Goal: Complete application form

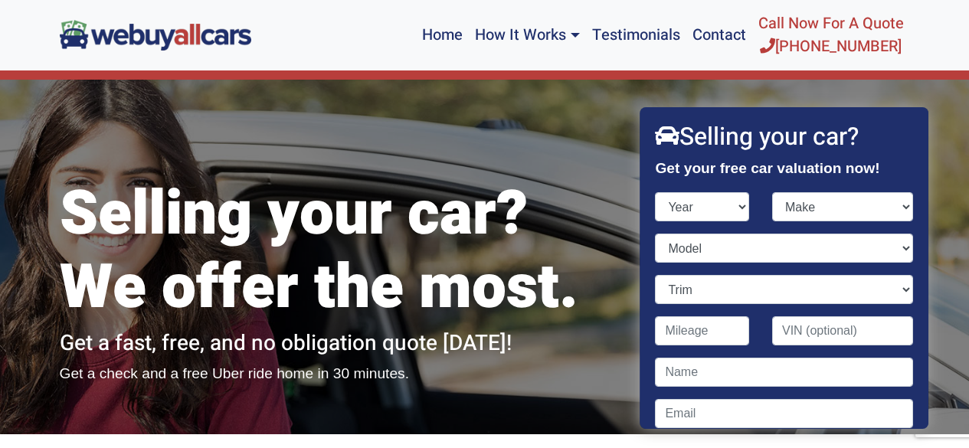
select select "2018"
click at [656, 192] on select "Year [DATE] 2024 2023 2022 2021 2020 2019 2018 2017 2016 2015 2014 2013 2012 20…" at bounding box center [703, 206] width 94 height 29
click at [786, 209] on select "Make Acura Alfa Romeo Aston [PERSON_NAME] Audi Bentley BMW Buick Cadillac Chevr…" at bounding box center [842, 206] width 141 height 29
select select "Audi"
click at [772, 192] on select "Make Acura Alfa Romeo Aston [PERSON_NAME] Audi Bentley BMW Buick Cadillac Chevr…" at bounding box center [842, 206] width 141 height 29
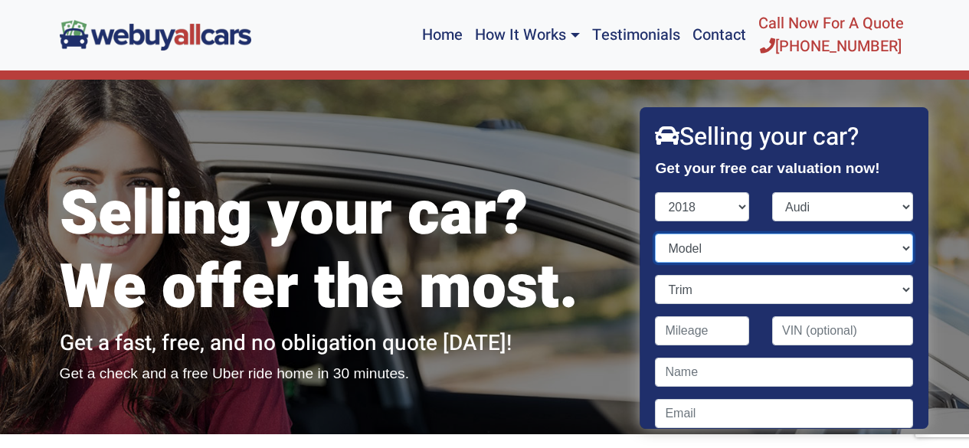
click at [694, 250] on select "Model A3 A3 Sportback e-tron A4 A4 allroad A5 A6 A7 A8 Q3 Q5 Q7 R8 RS 3 RS 5 RS…" at bounding box center [784, 248] width 257 height 29
select select "A6"
click at [656, 234] on select "Model A3 A3 Sportback e-tron A4 A4 allroad A5 A6 A7 A8 Q3 Q5 Q7 R8 RS 3 RS 5 RS…" at bounding box center [784, 248] width 257 height 29
click at [672, 287] on select "Trim 2.0 TFSI Premium 4dr Sedan (2.0L 4cyl Turbo) 2.0 TFSI Premium Plus 4dr Sed…" at bounding box center [784, 289] width 257 height 29
select select "3.0 TFSI Prestige quattro 4dr Sedan AWD (3.0L 6cyl S/C)"
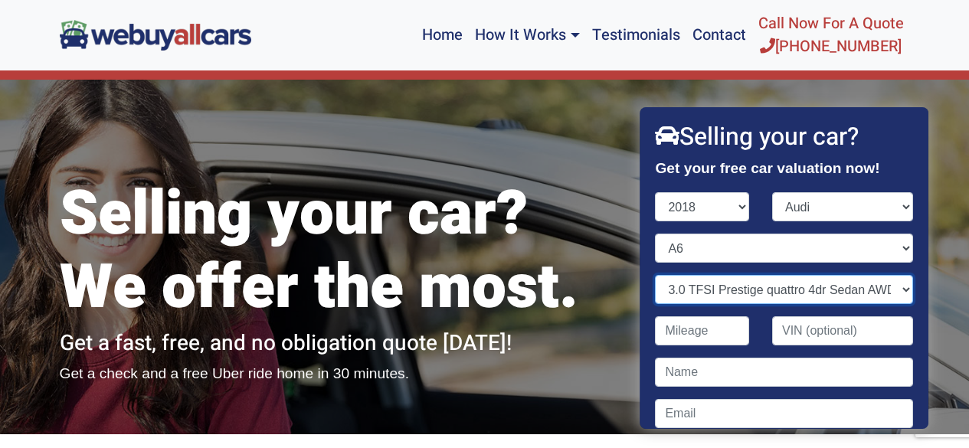
click at [656, 275] on select "Trim 2.0 TFSI Premium 4dr Sedan (2.0L 4cyl Turbo) 2.0 TFSI Premium Plus 4dr Sed…" at bounding box center [784, 289] width 257 height 29
click at [696, 331] on input "Contact form" at bounding box center [703, 330] width 94 height 29
type input "106,000"
click at [786, 327] on input "Contact form" at bounding box center [842, 330] width 141 height 29
click at [811, 325] on input "Contact form" at bounding box center [842, 330] width 141 height 29
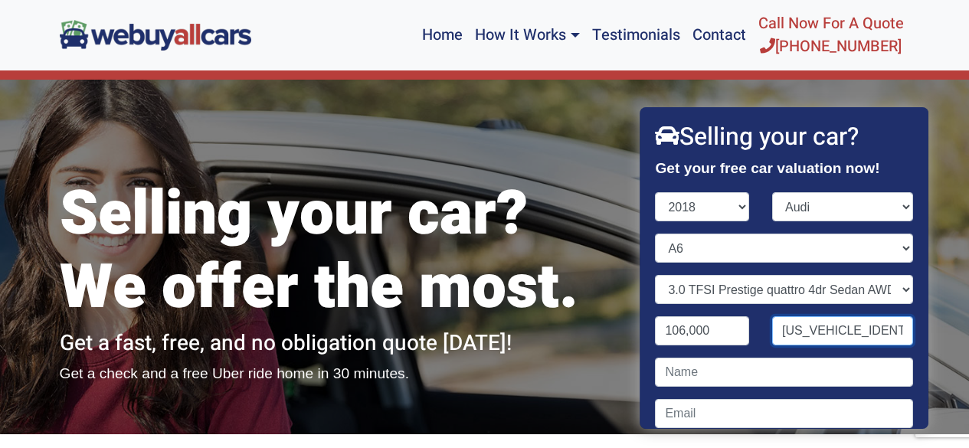
scroll to position [0, 7]
type input "[US_VEHICLE_IDENTIFICATION_NUMBER]"
type input "S"
type input "[PERSON_NAME]"
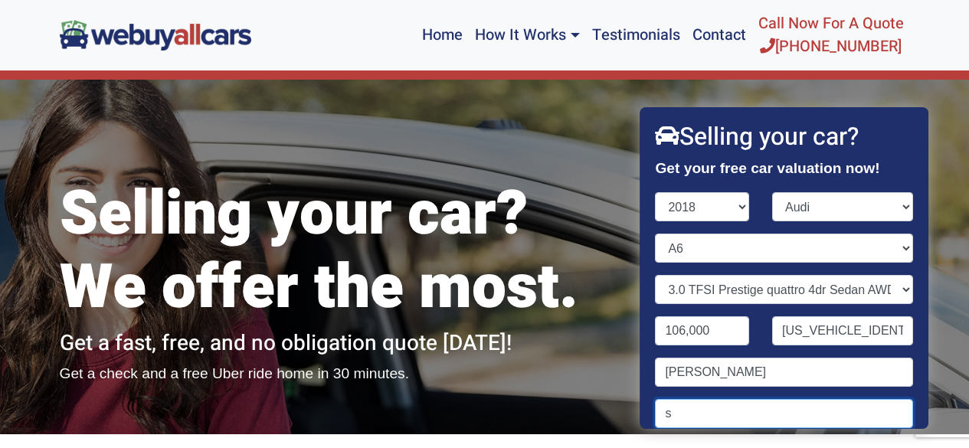
type input "[EMAIL_ADDRESS][DOMAIN_NAME]"
type input "12077"
type input "7342767232"
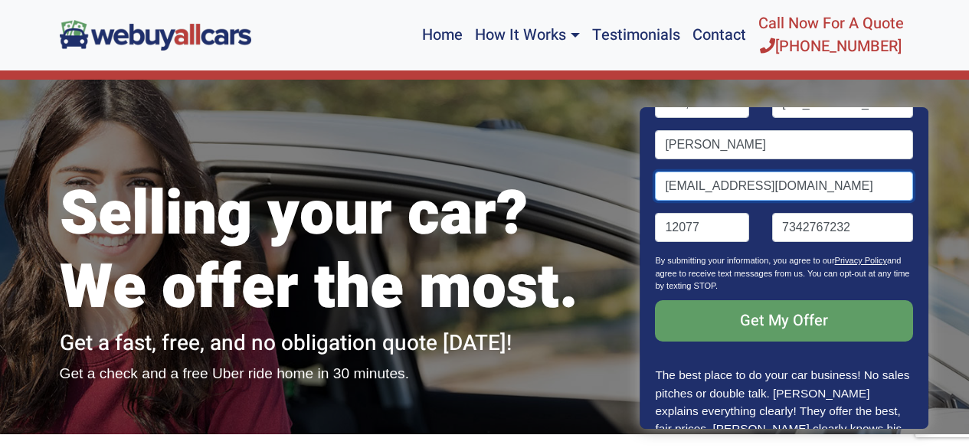
scroll to position [231, 0]
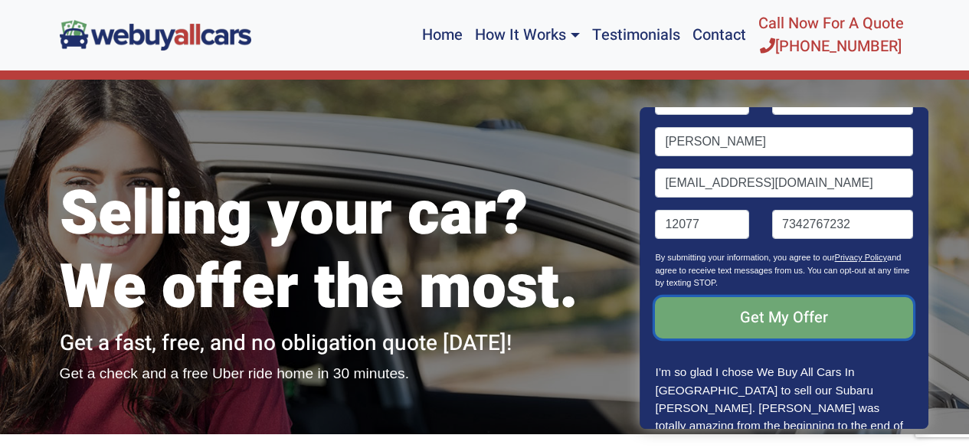
click at [801, 319] on input "Get My Offer" at bounding box center [784, 317] width 257 height 41
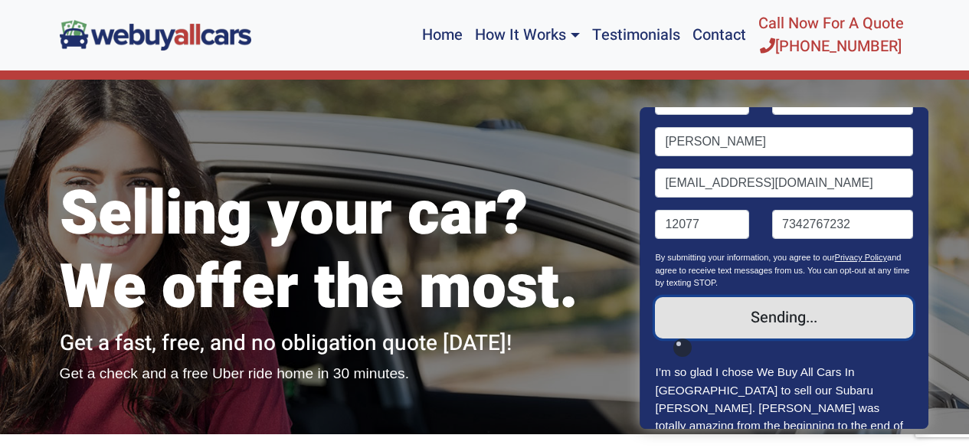
type input "Sending..."
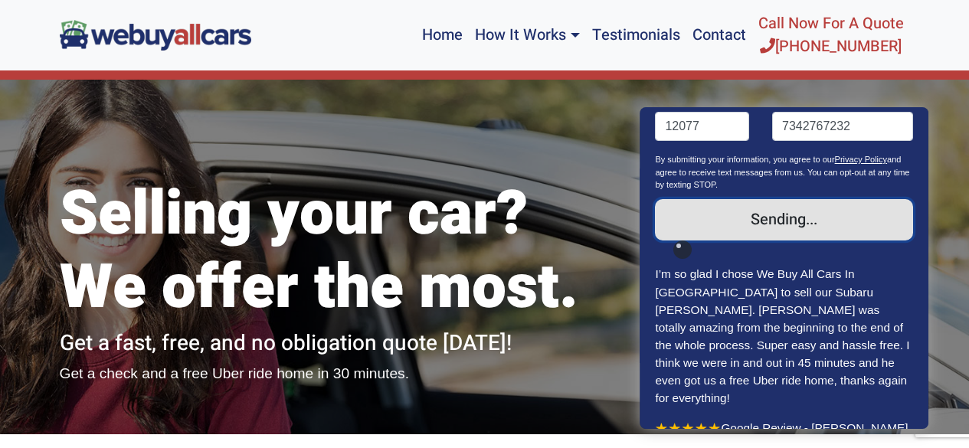
scroll to position [47, 0]
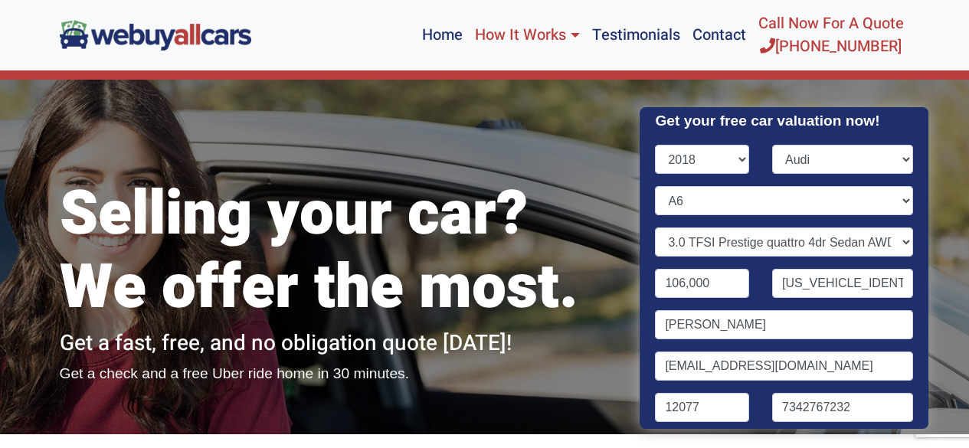
click at [555, 32] on link "How It Works" at bounding box center [527, 35] width 116 height 58
